Goal: Information Seeking & Learning: Learn about a topic

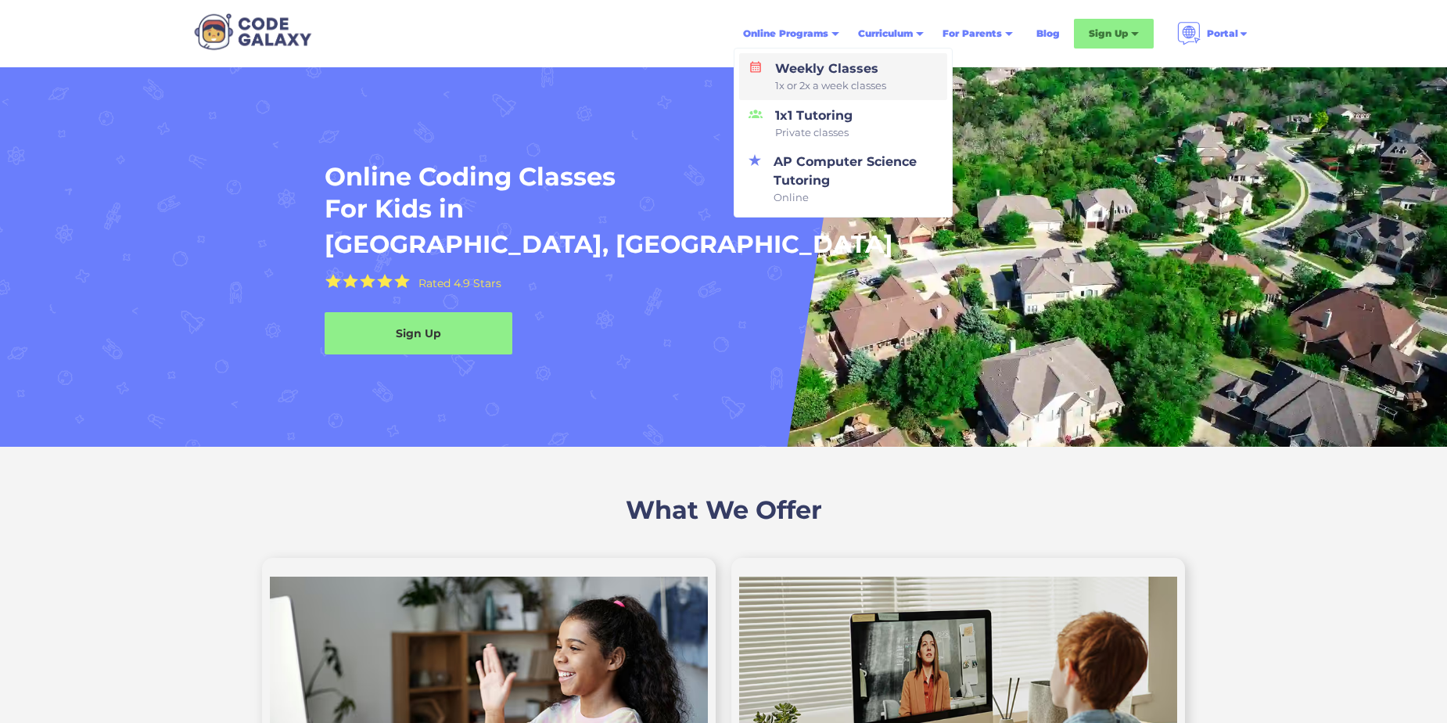
click at [834, 69] on div "Weekly Classes 1x or 2x a week classes" at bounding box center [827, 76] width 117 height 34
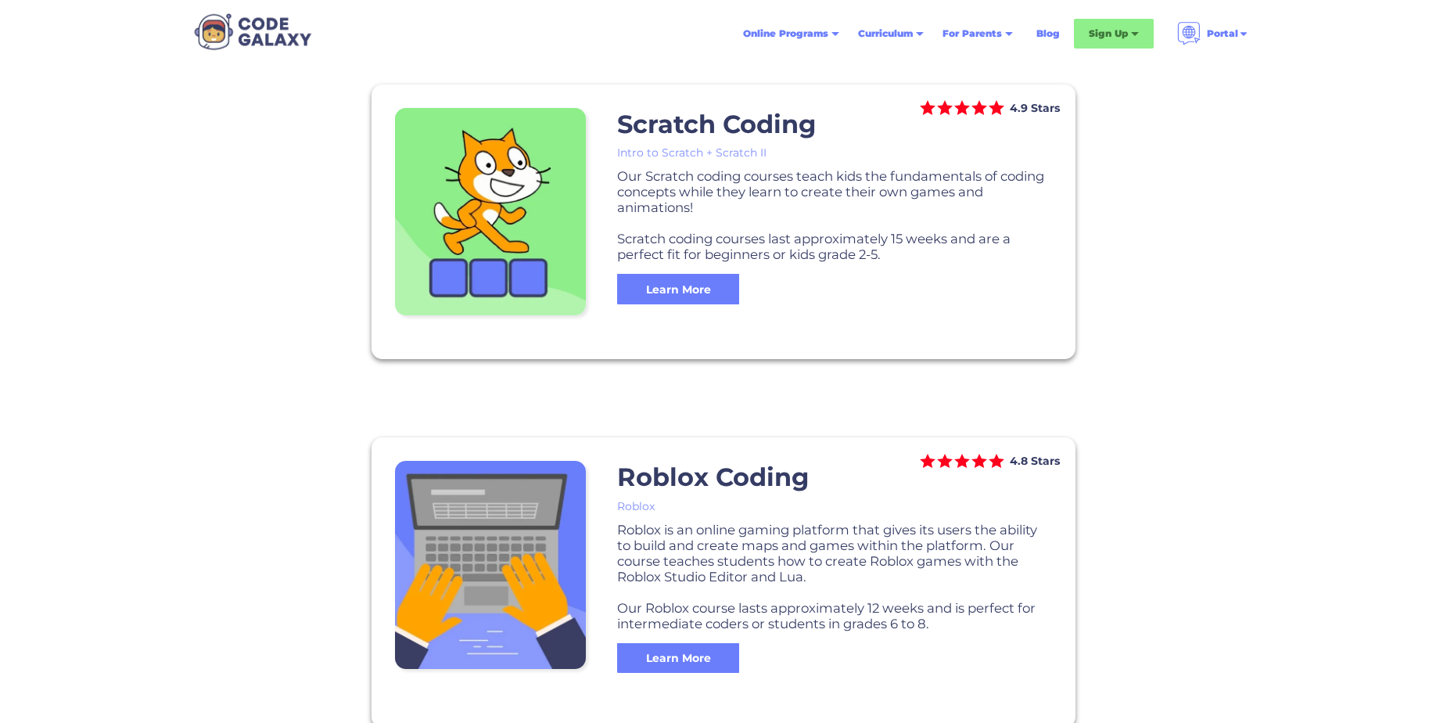
scroll to position [1250, 0]
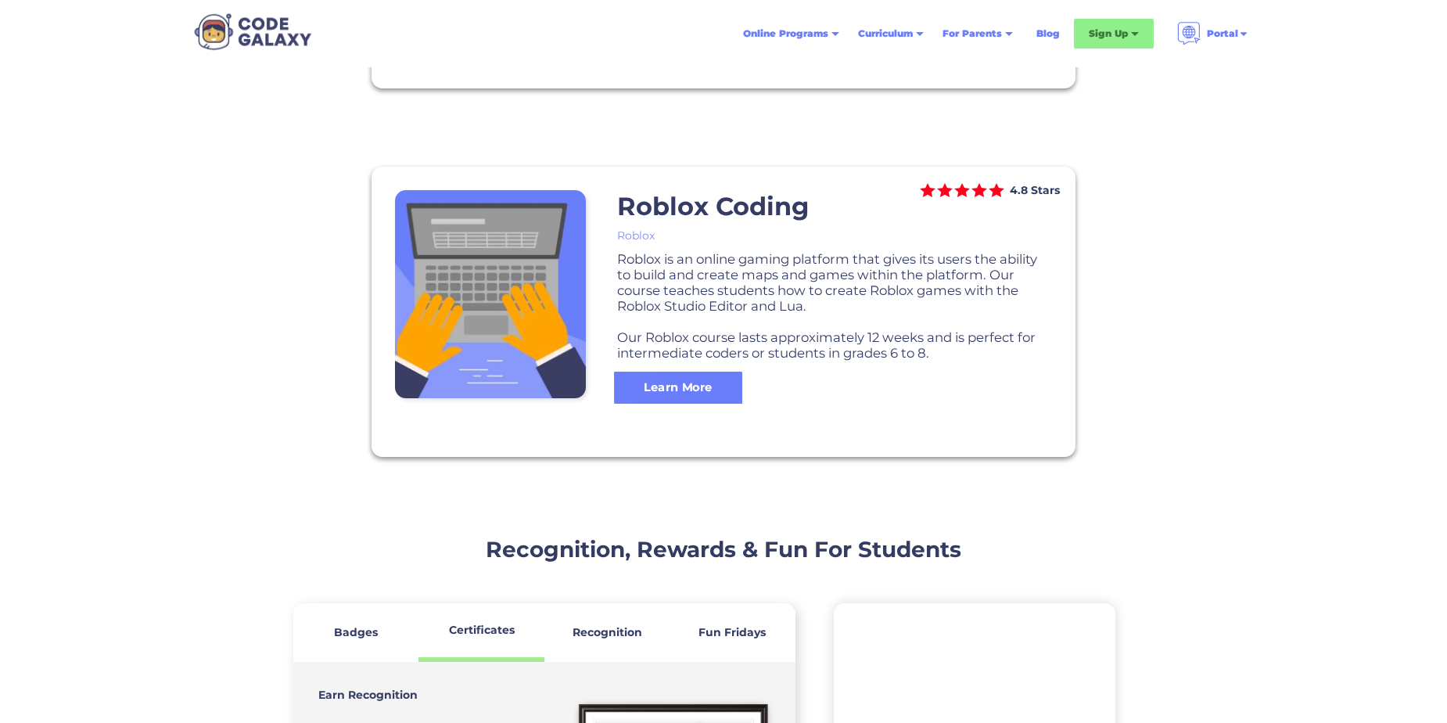
click at [675, 382] on div "Learn More" at bounding box center [678, 386] width 128 height 16
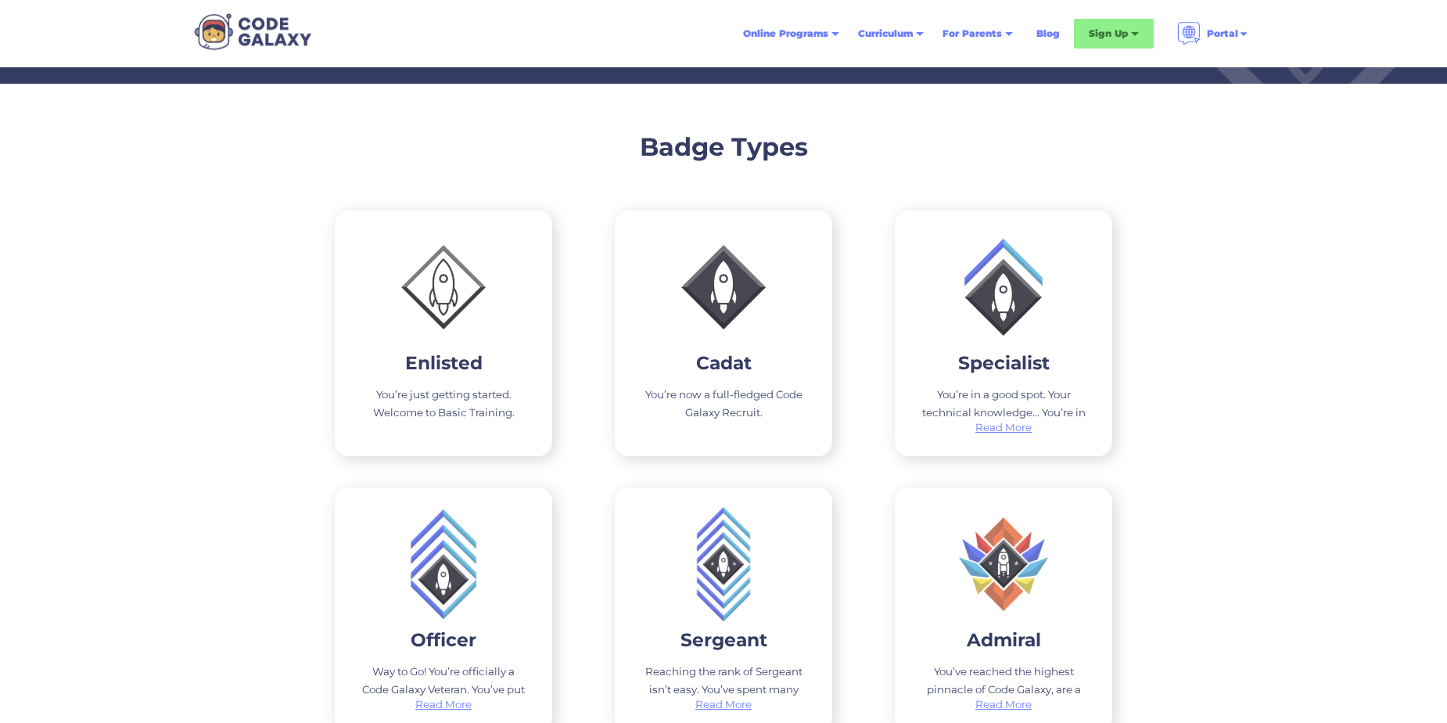
scroll to position [2424, 0]
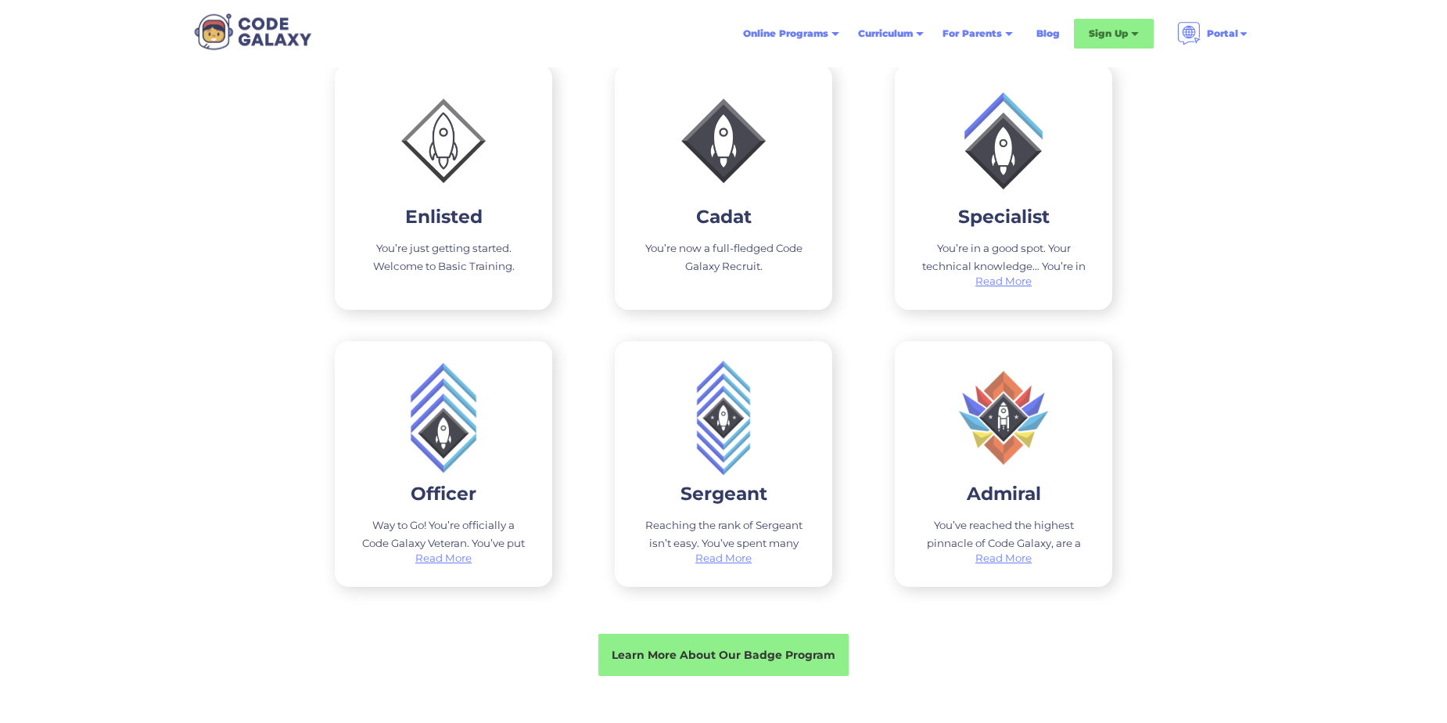
click at [184, 229] on div "Badge Types Enlisted You’re just getting started. Welcome to Basic Training. Ca…" at bounding box center [723, 329] width 1447 height 785
click at [90, 360] on div "Badge Types Enlisted You’re just getting started. Welcome to Basic Training. Ca…" at bounding box center [723, 329] width 1447 height 785
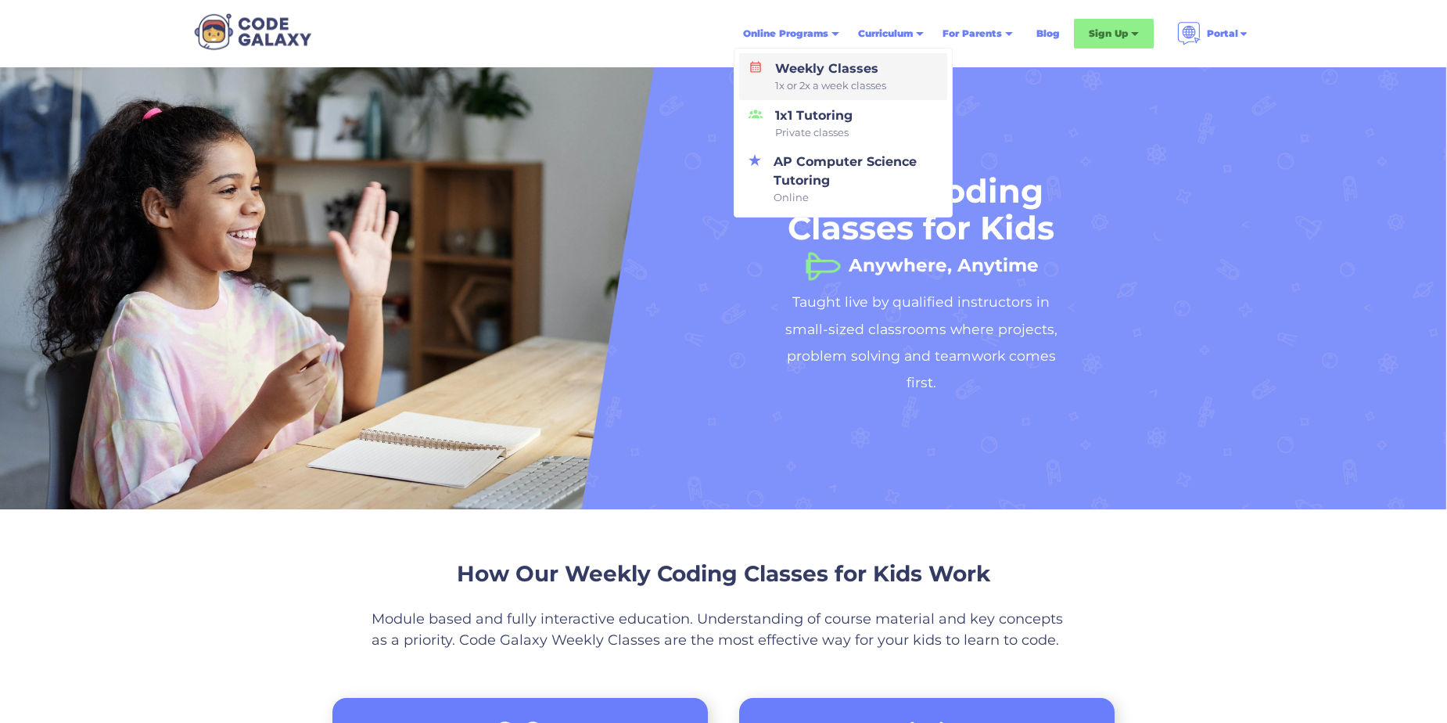
click at [804, 73] on div "Weekly Classes 1x or 2x a week classes" at bounding box center [827, 76] width 117 height 34
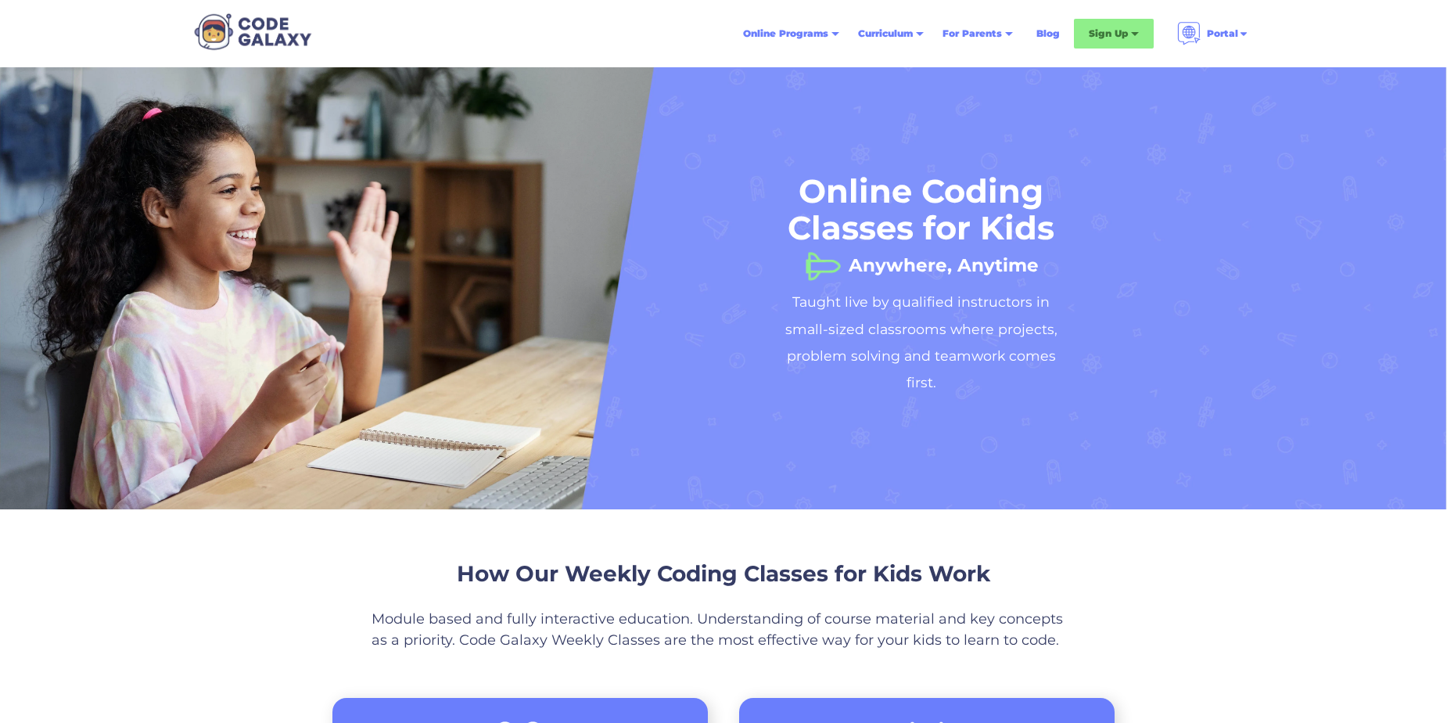
scroll to position [385, 0]
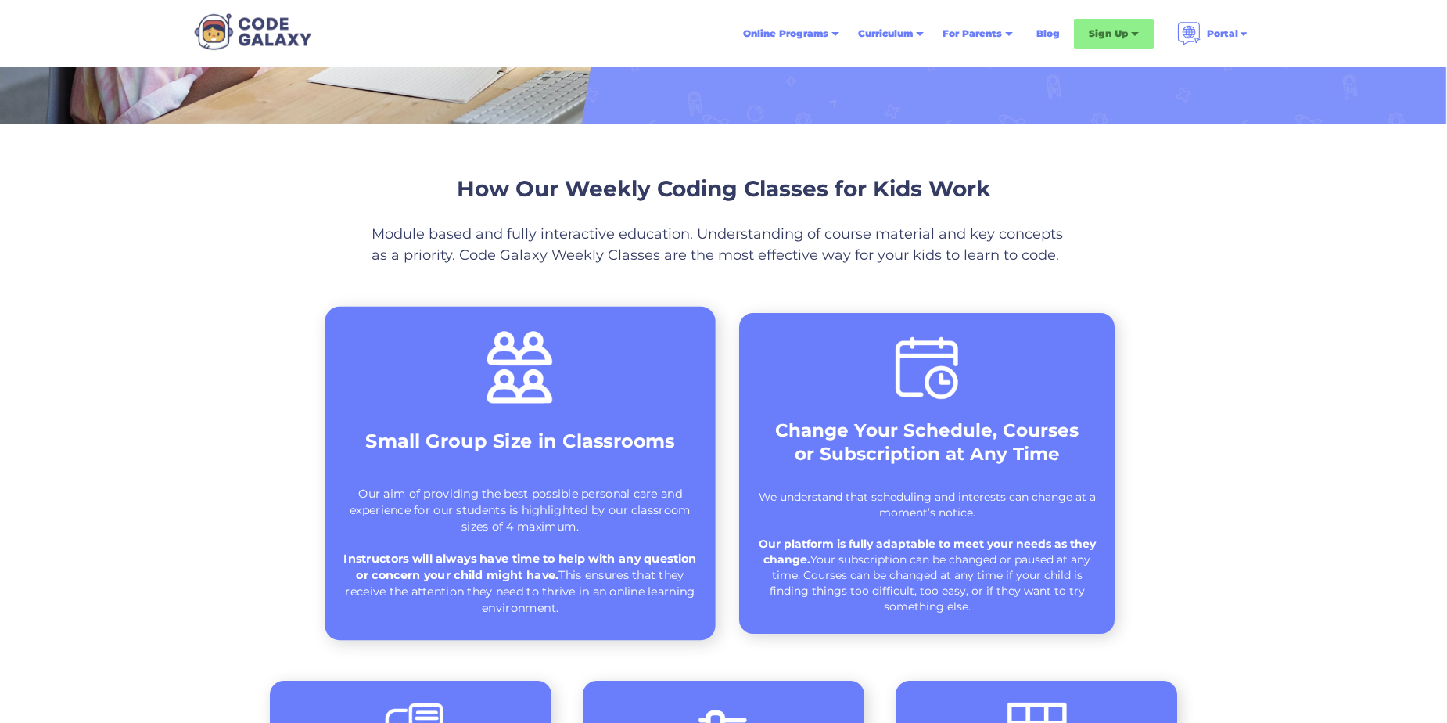
click at [527, 382] on img at bounding box center [519, 367] width 77 height 81
click at [514, 529] on div "Our aim of providing the best possible personal care and experience for our stu…" at bounding box center [520, 551] width 358 height 130
click at [543, 580] on strong "Instructors will always have time to help with any question or concern your chi…" at bounding box center [519, 566] width 353 height 31
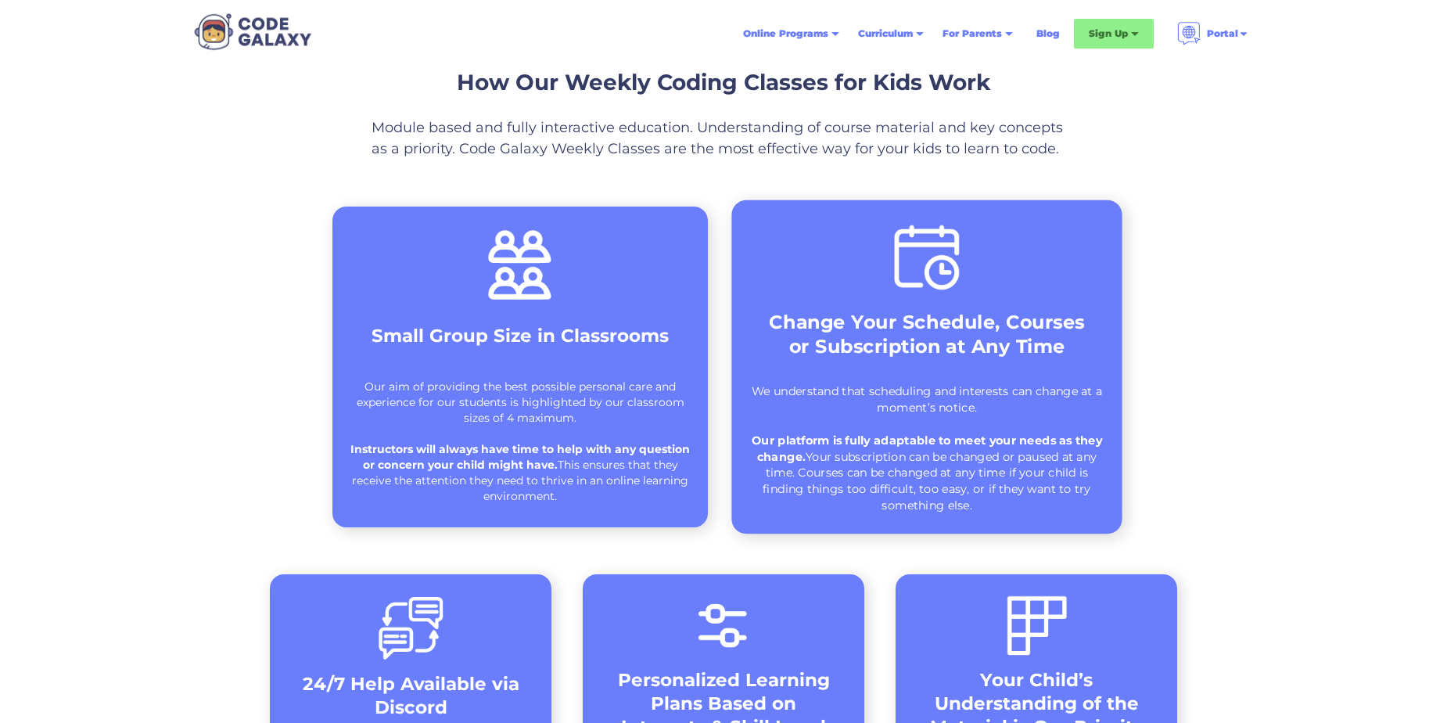
scroll to position [539, 0]
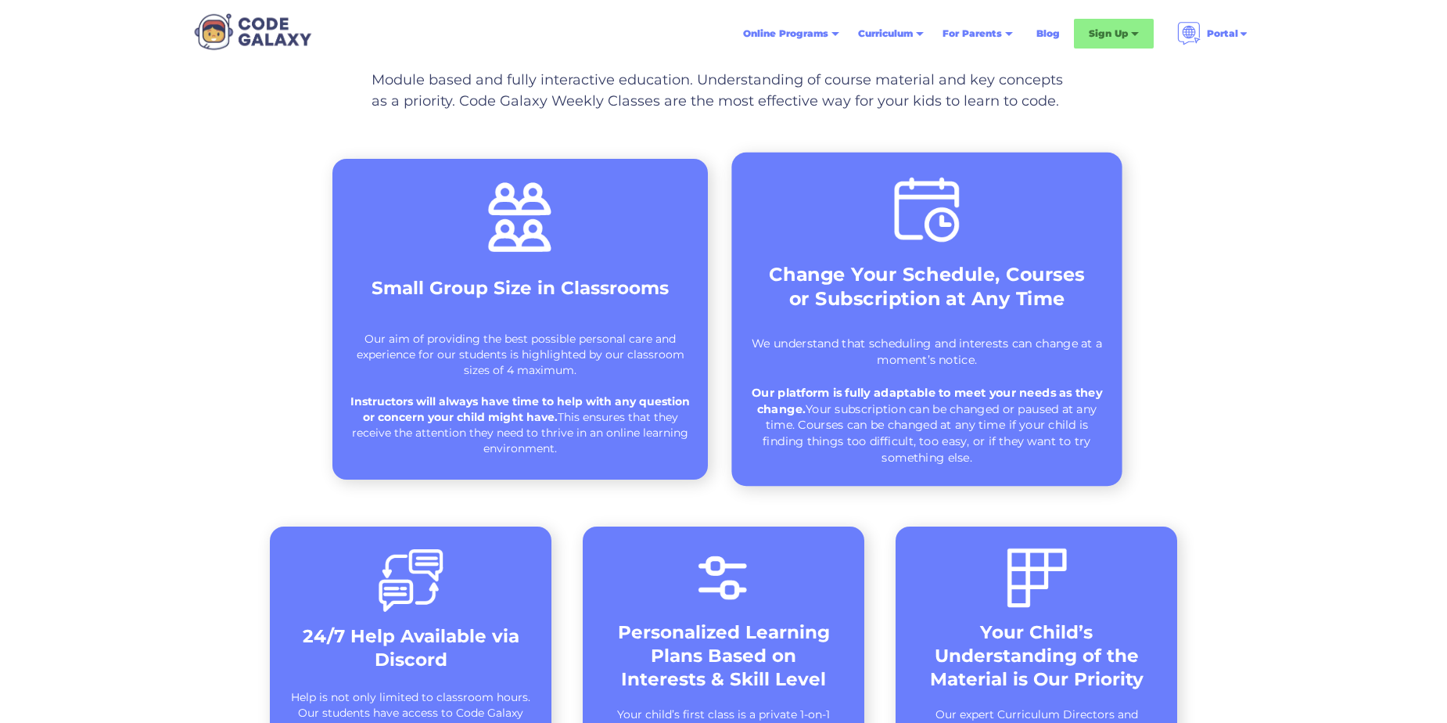
click at [1019, 289] on strong "Change Your Schedule, Courses or Subscription at Any Time" at bounding box center [927, 286] width 316 height 47
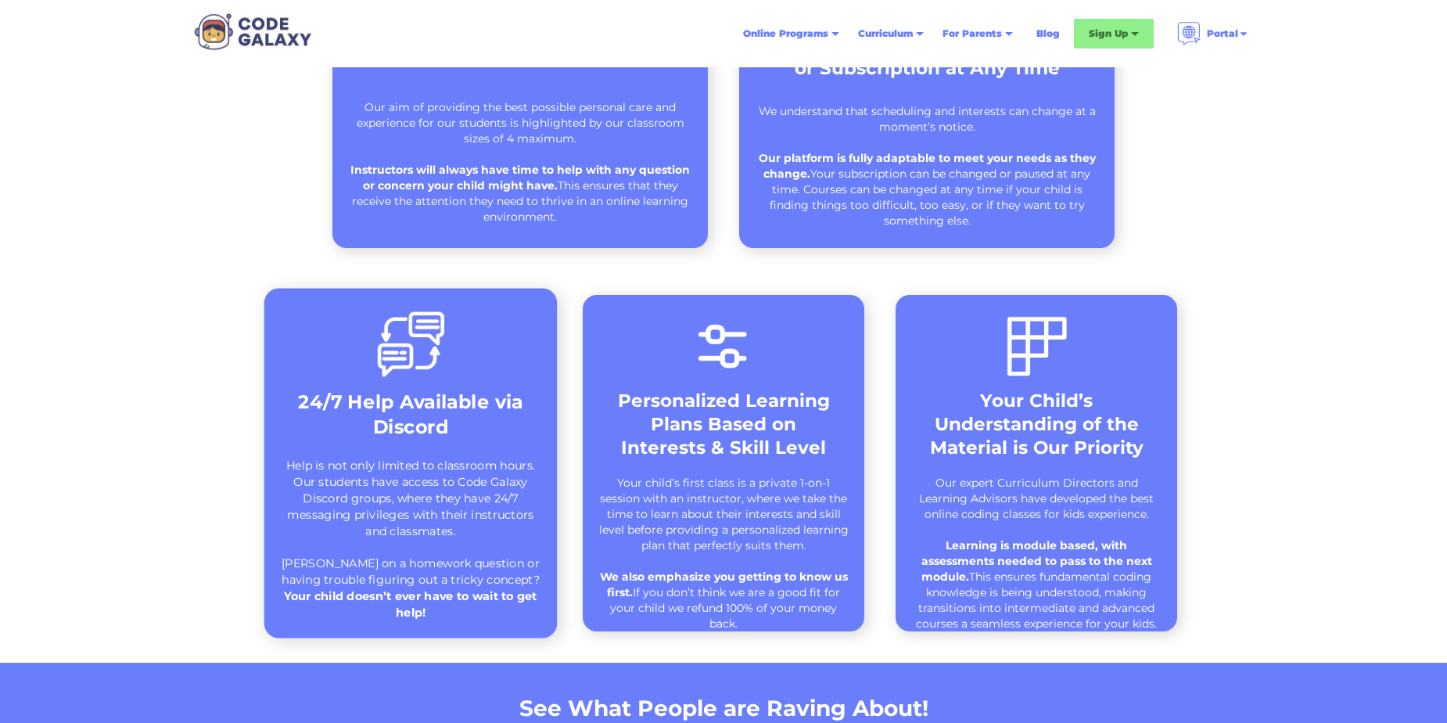
scroll to position [924, 0]
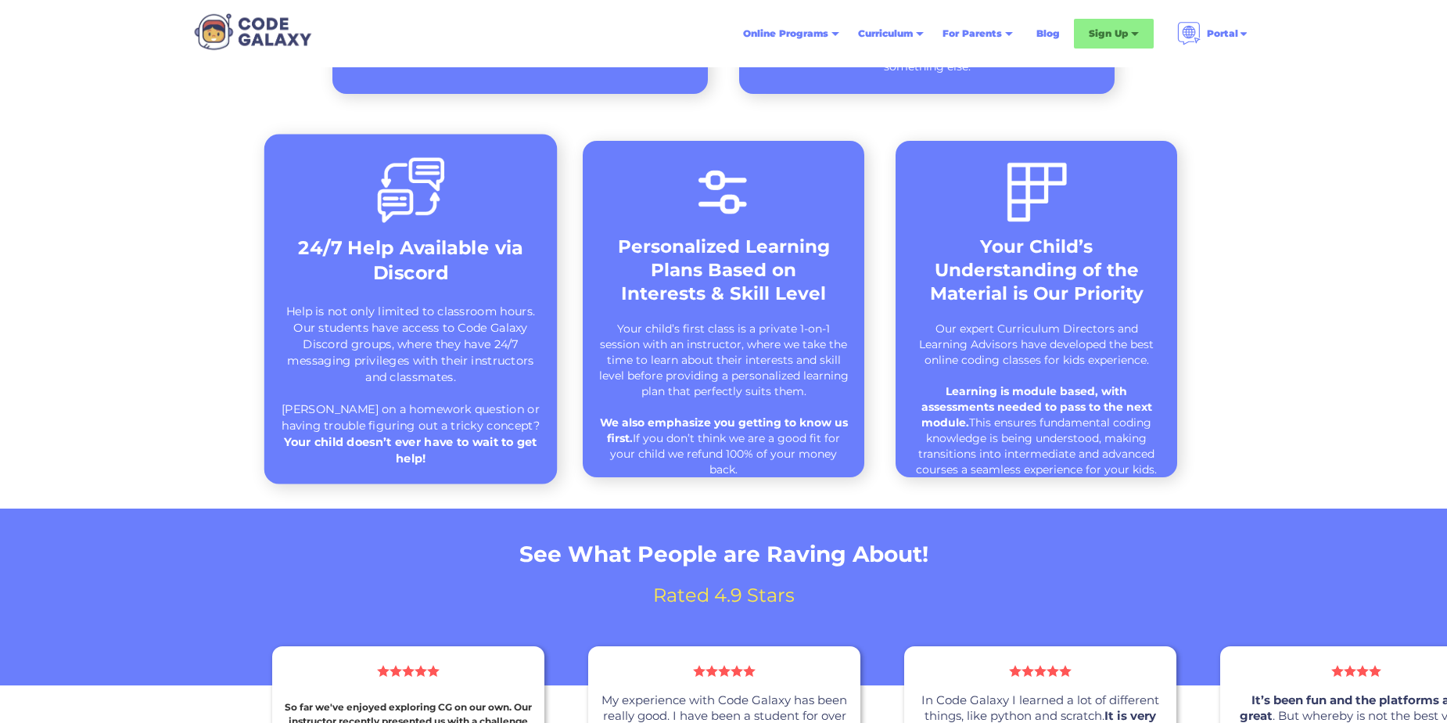
click at [456, 264] on strong "24/7 Help Available via Discord" at bounding box center [410, 259] width 225 height 47
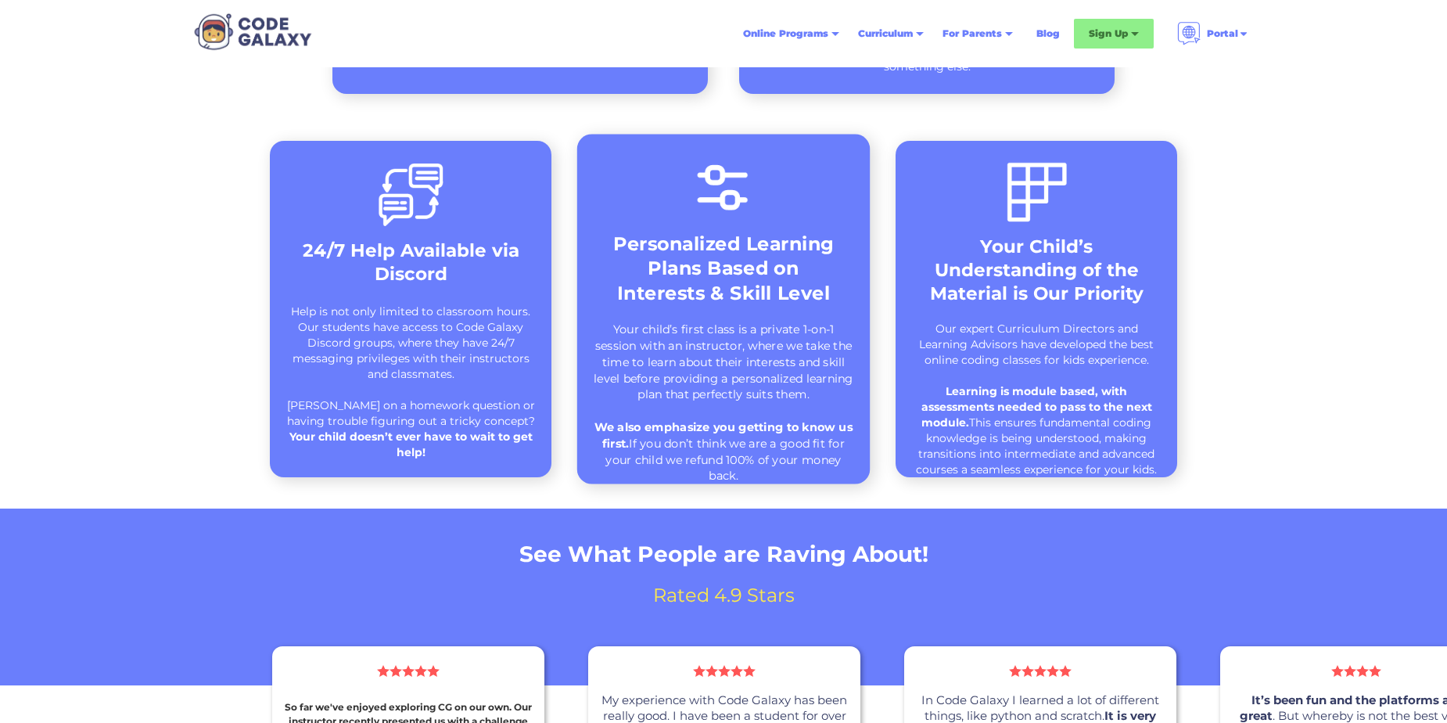
click at [730, 259] on strong "Personalized Learning Plans Based on Interests & Skill Level" at bounding box center [723, 268] width 221 height 72
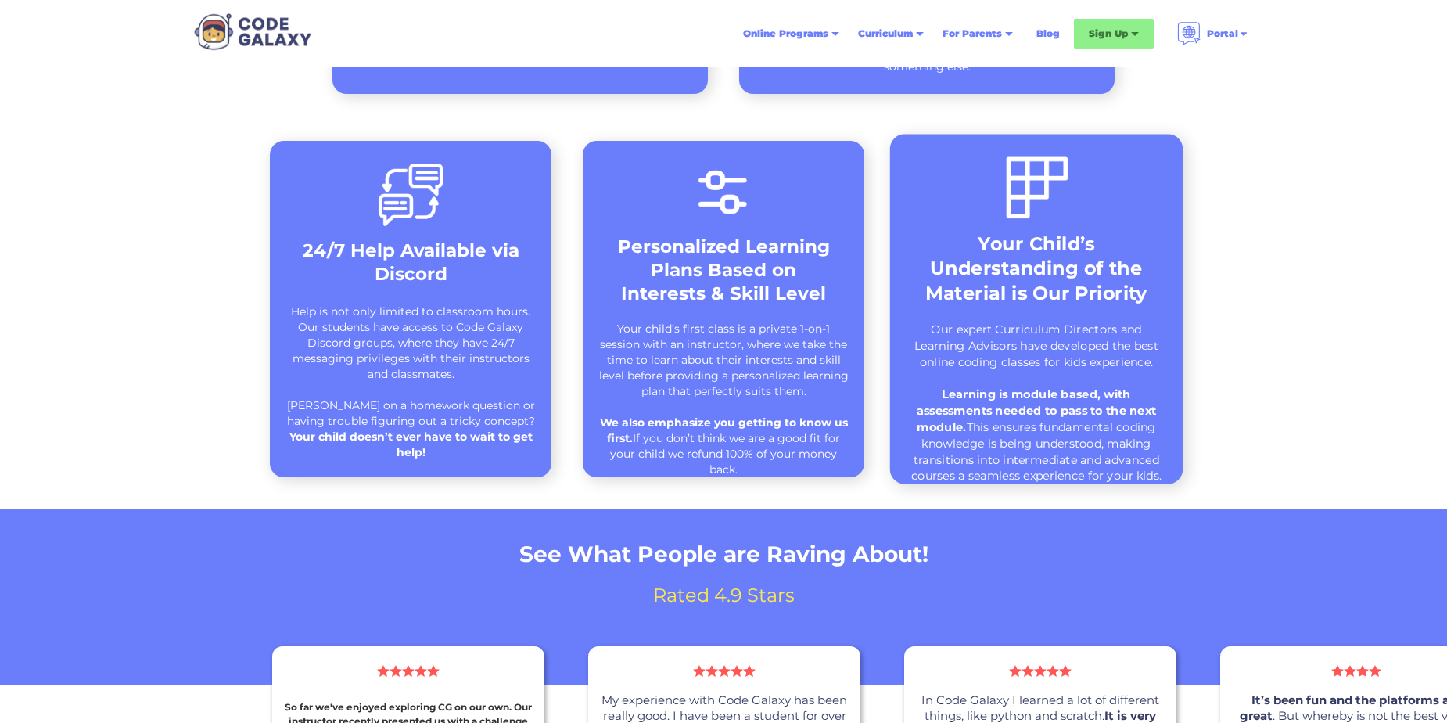
click at [1131, 283] on strong "Your Child’s Understanding of the Material is Our Priority" at bounding box center [1036, 268] width 222 height 72
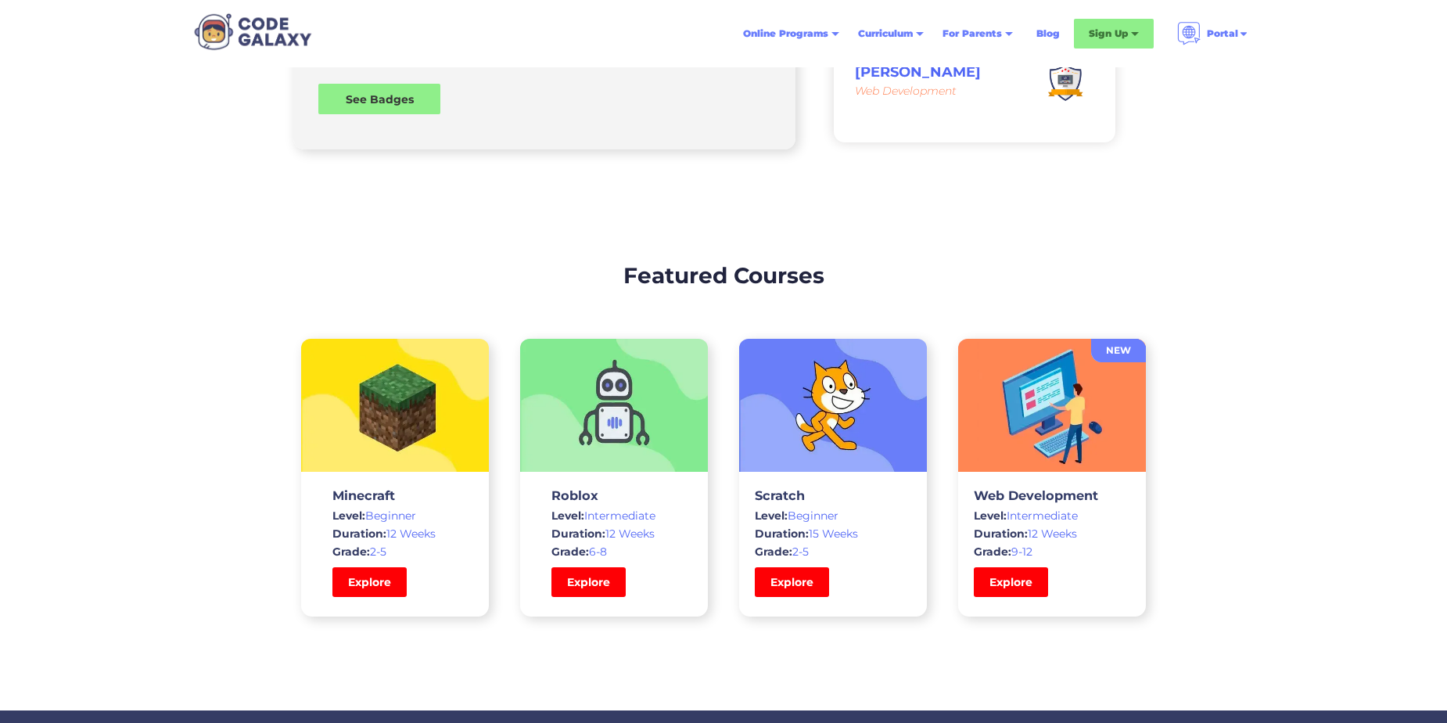
scroll to position [4535, 0]
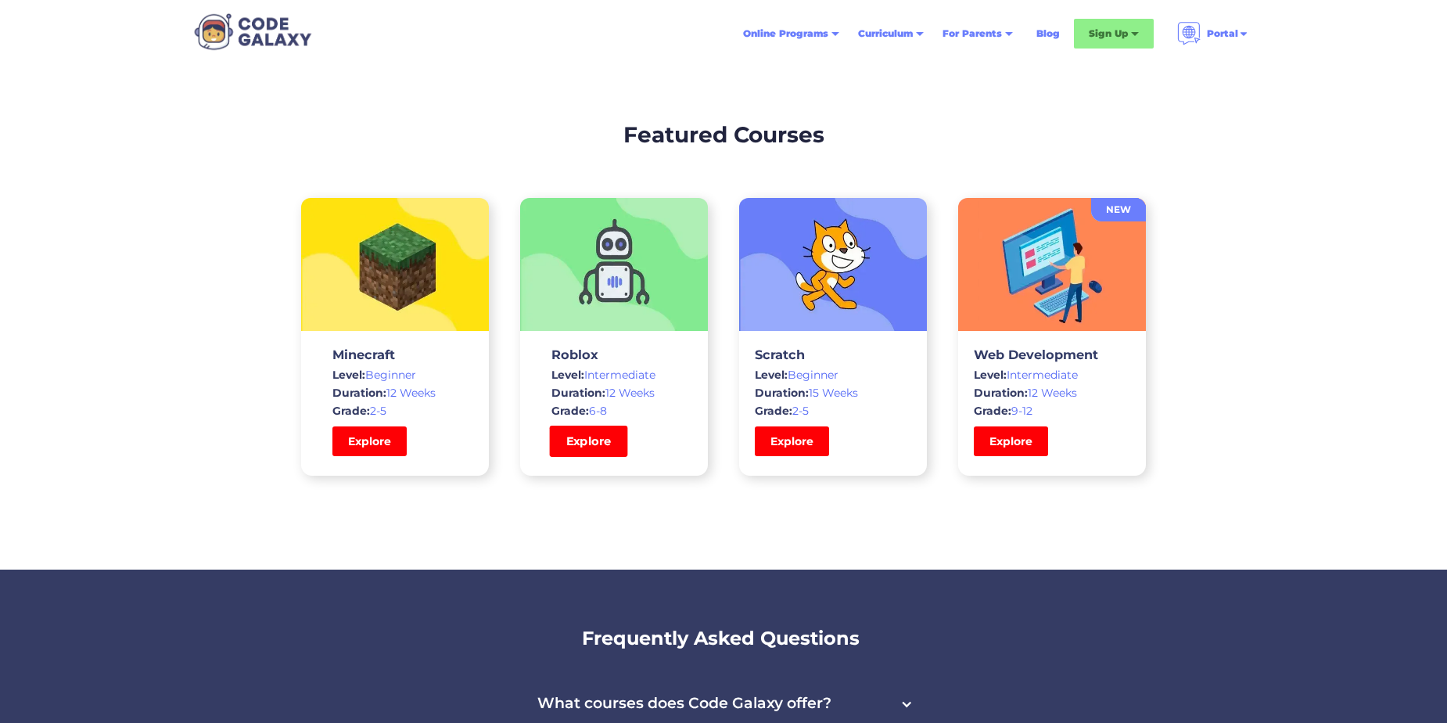
click at [598, 438] on link "Explore" at bounding box center [589, 440] width 78 height 31
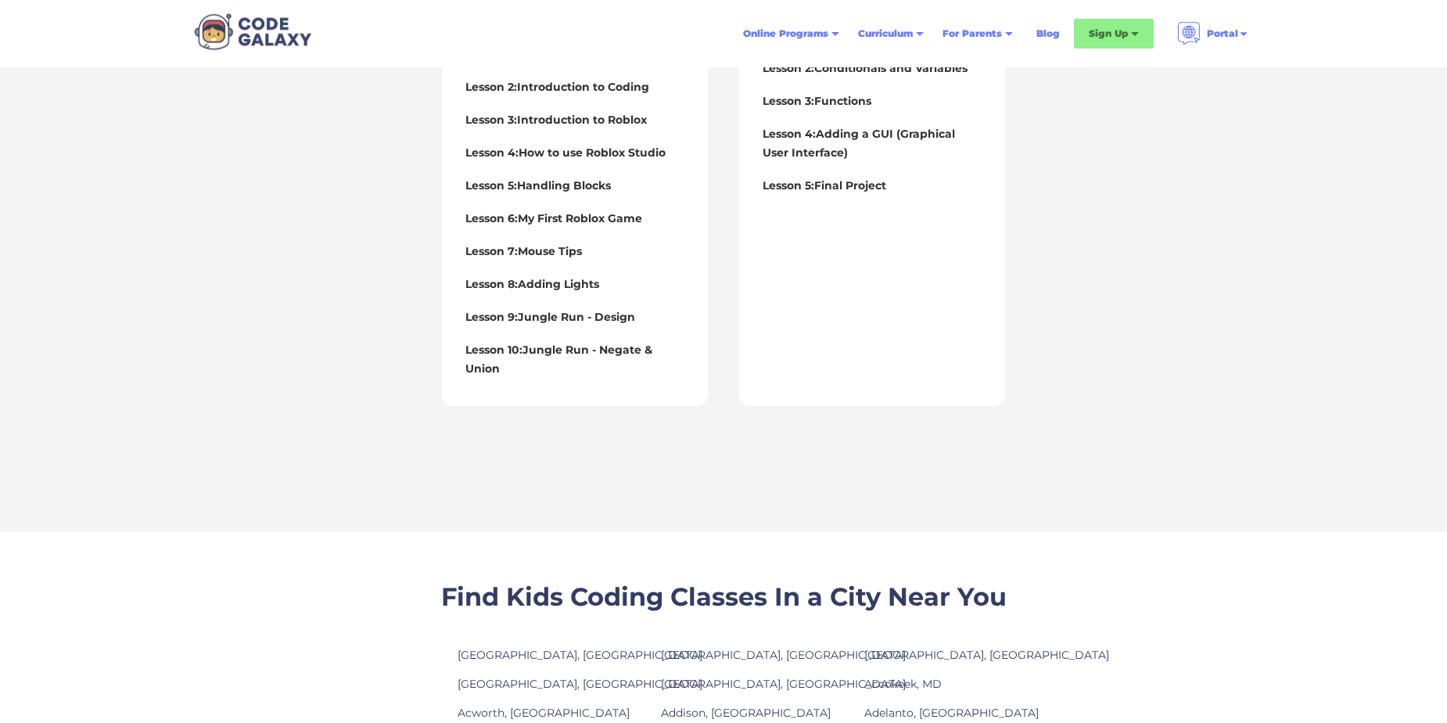
scroll to position [1329, 0]
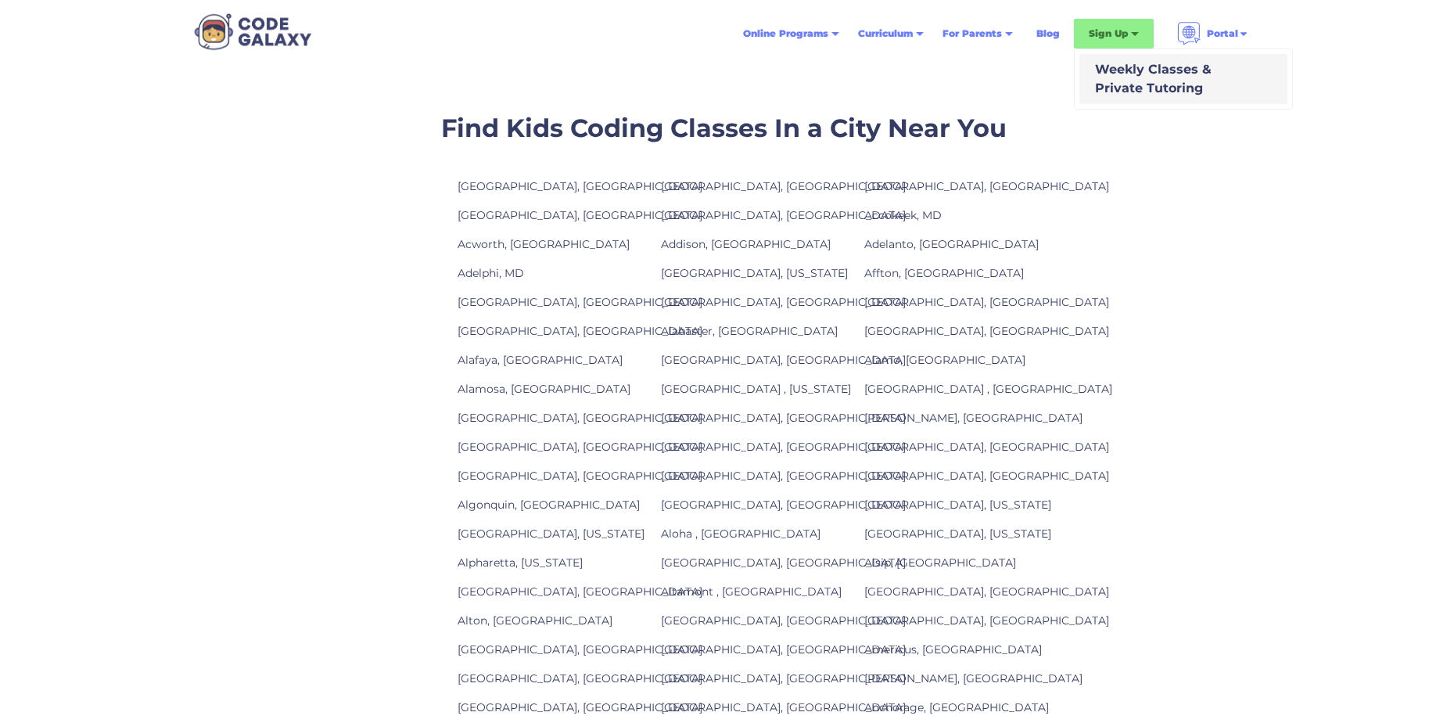
click at [1126, 66] on div "Weekly Classes & Private Tutoring" at bounding box center [1149, 79] width 123 height 38
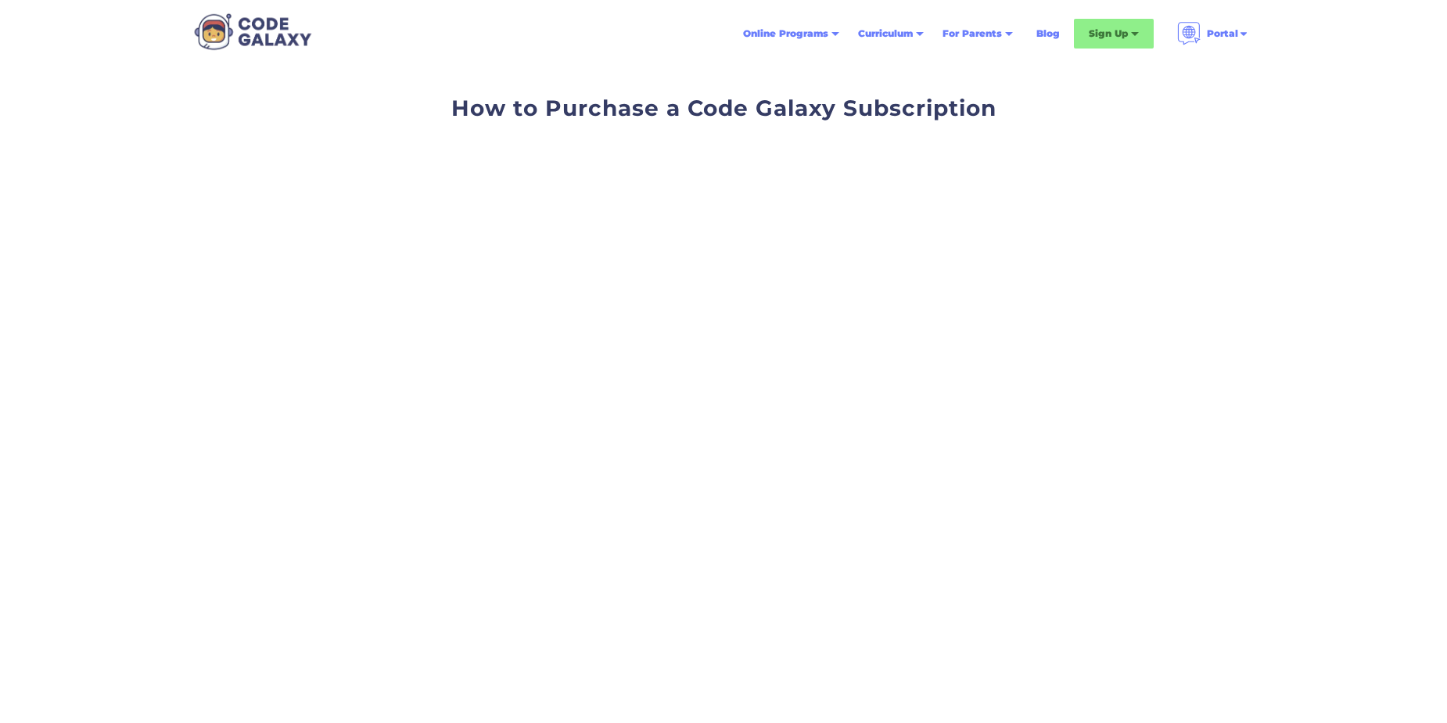
click at [280, 373] on div "How to Purchase a Code Galaxy Subscription" at bounding box center [723, 304] width 1447 height 475
